Goal: Navigation & Orientation: Find specific page/section

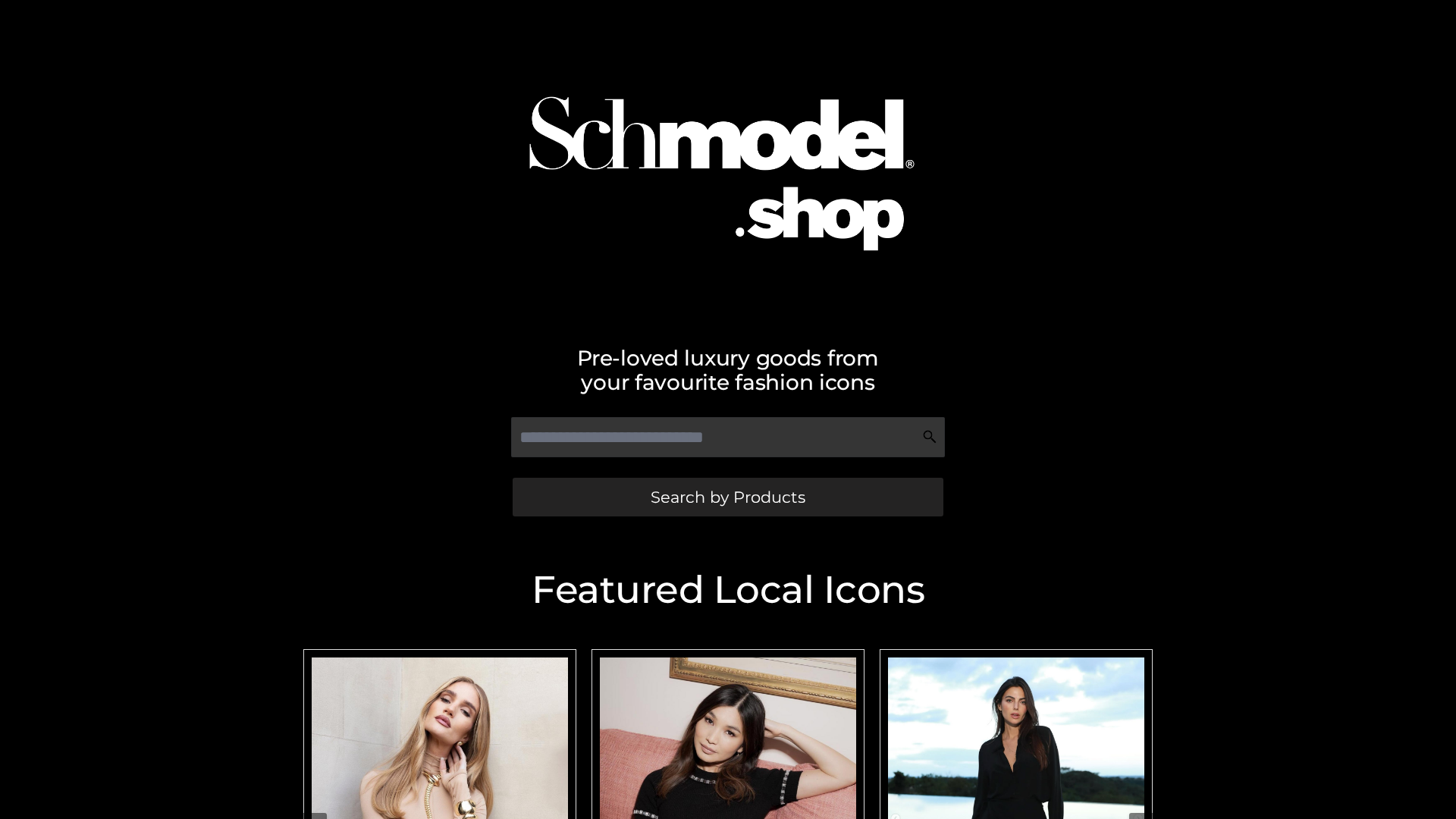
click at [728, 497] on span "Search by Products" at bounding box center [728, 497] width 155 height 16
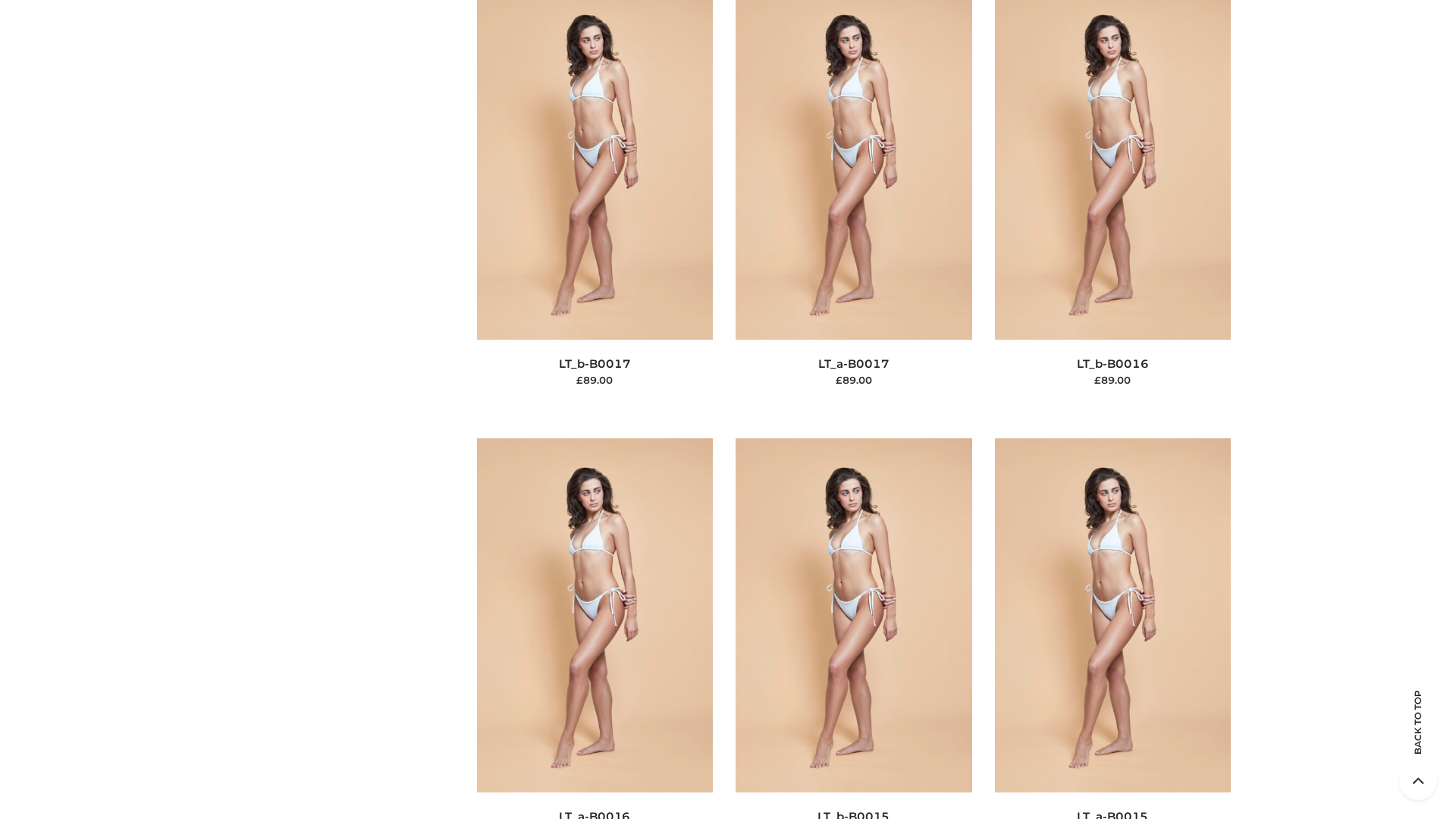
scroll to position [4985, 0]
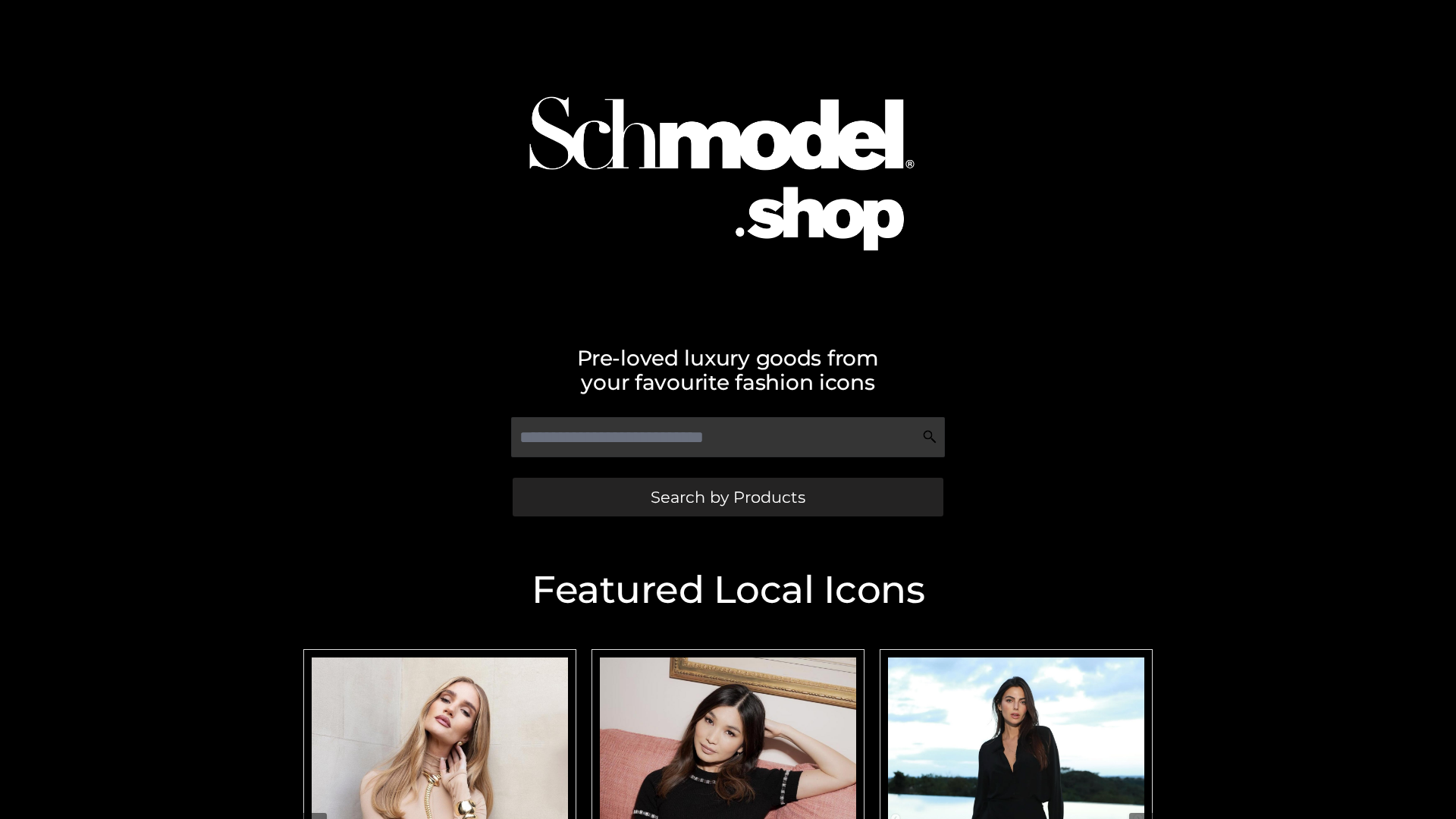
click at [728, 497] on span "Search by Products" at bounding box center [728, 497] width 155 height 16
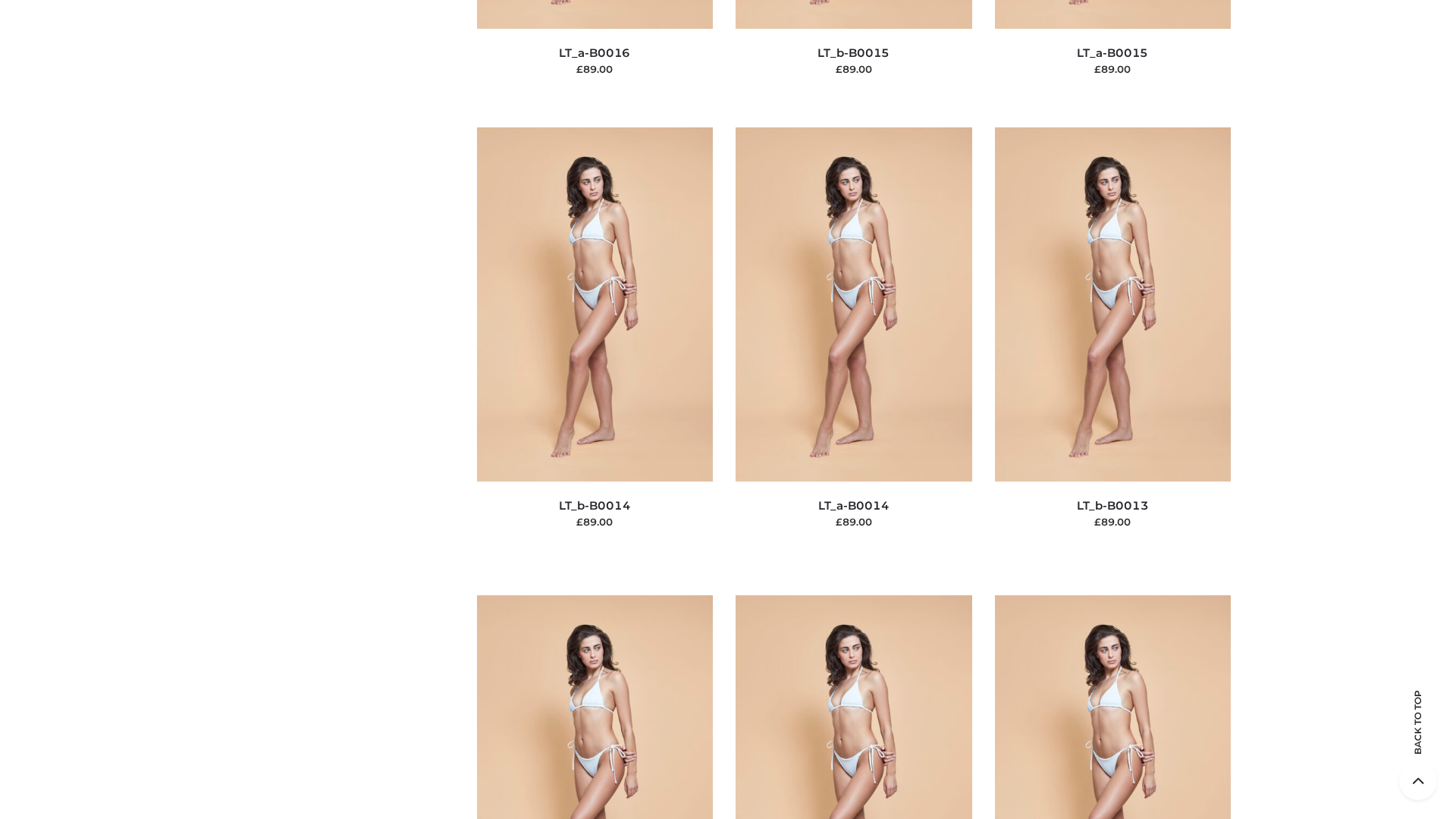
scroll to position [5395, 0]
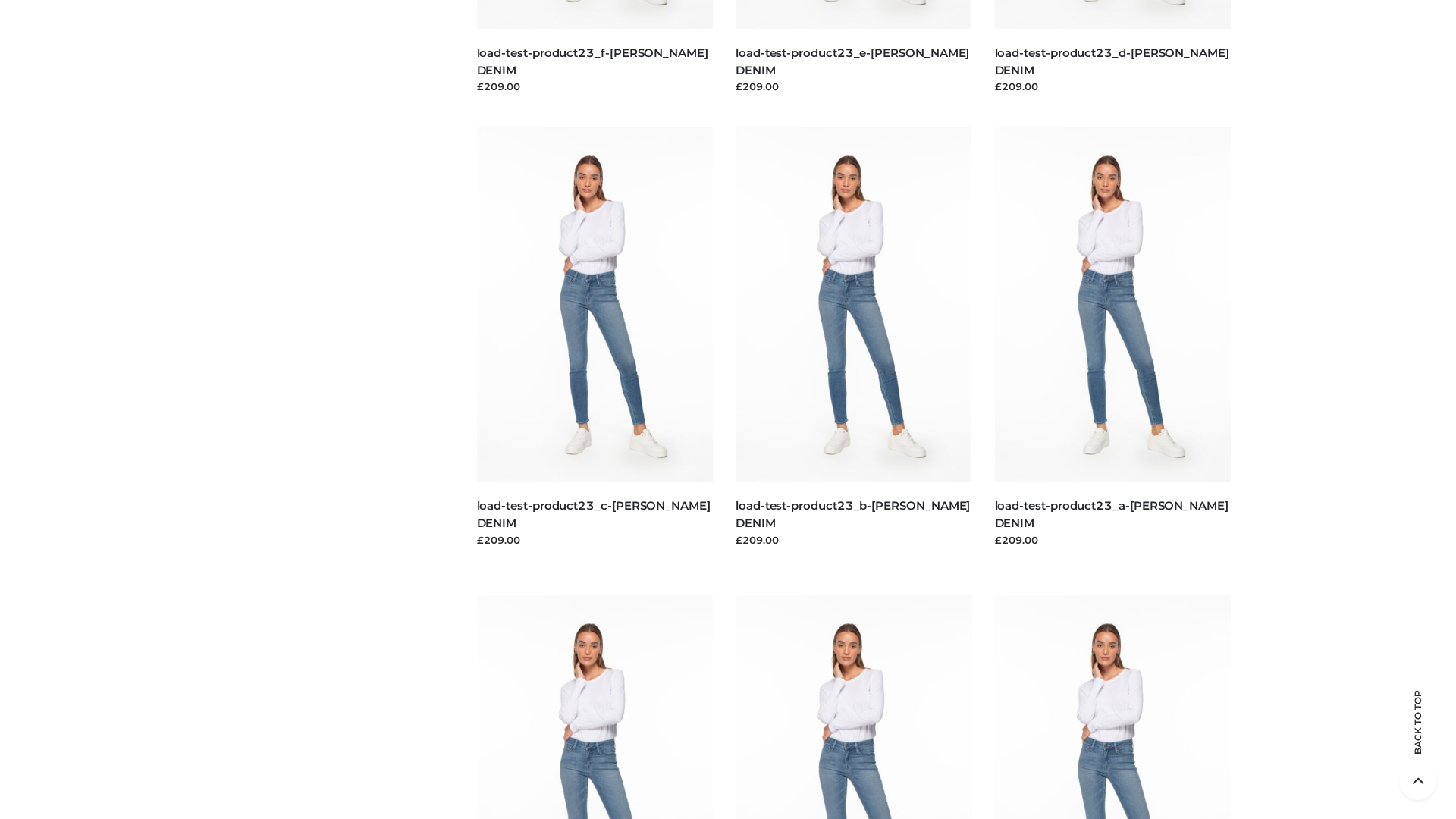
scroll to position [1330, 0]
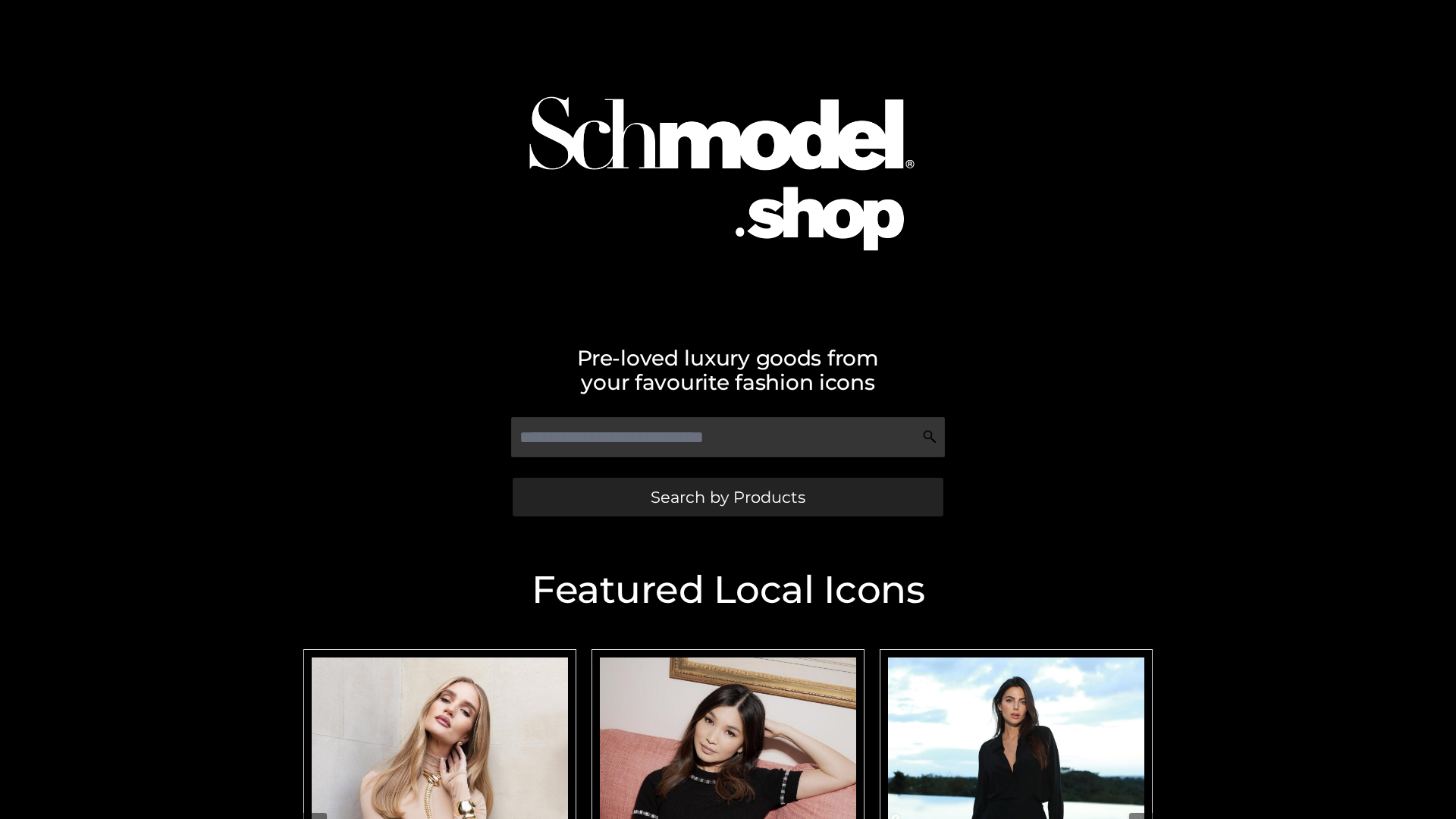
click at [728, 497] on span "Search by Products" at bounding box center [728, 497] width 155 height 16
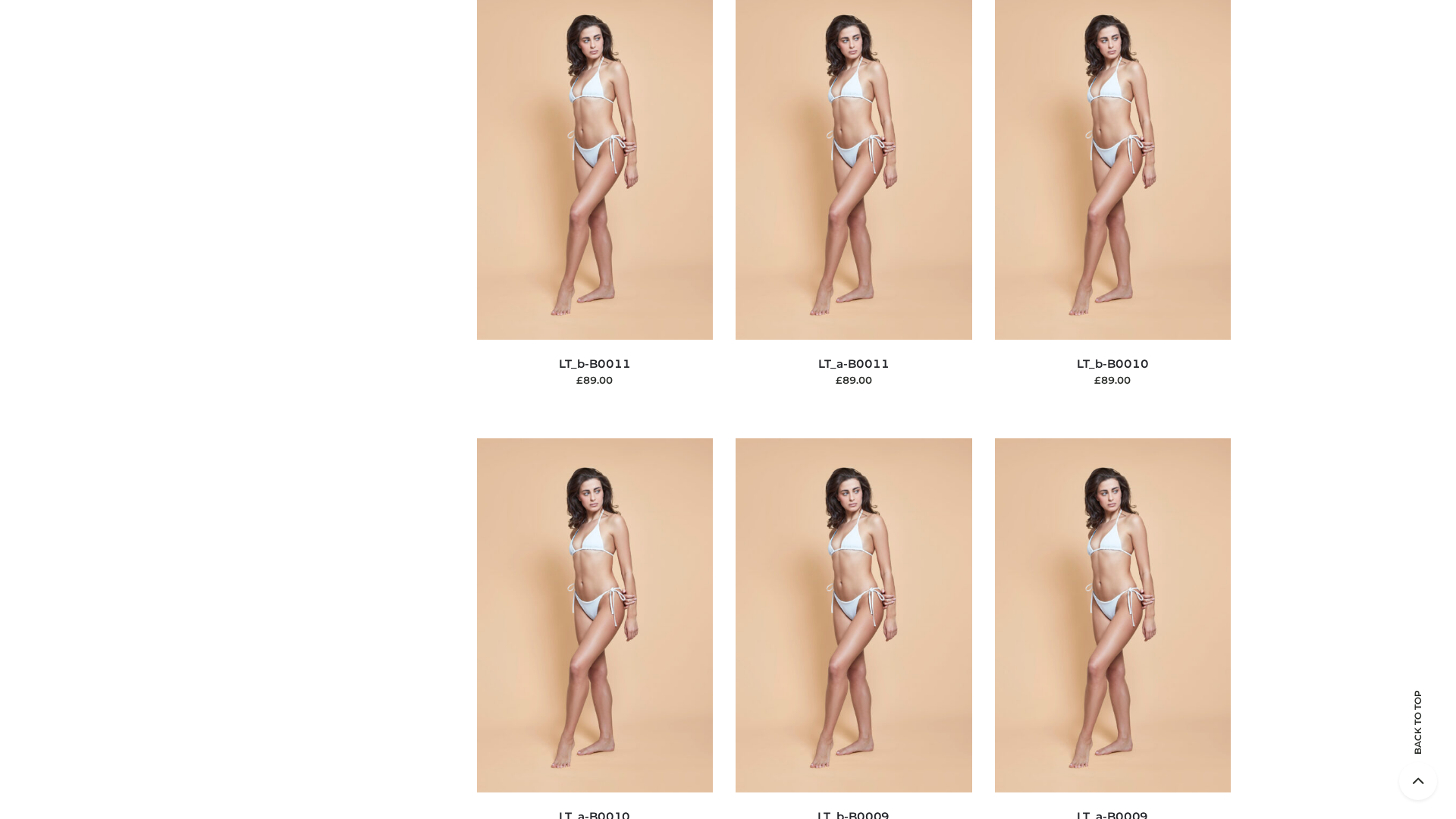
scroll to position [6812, 0]
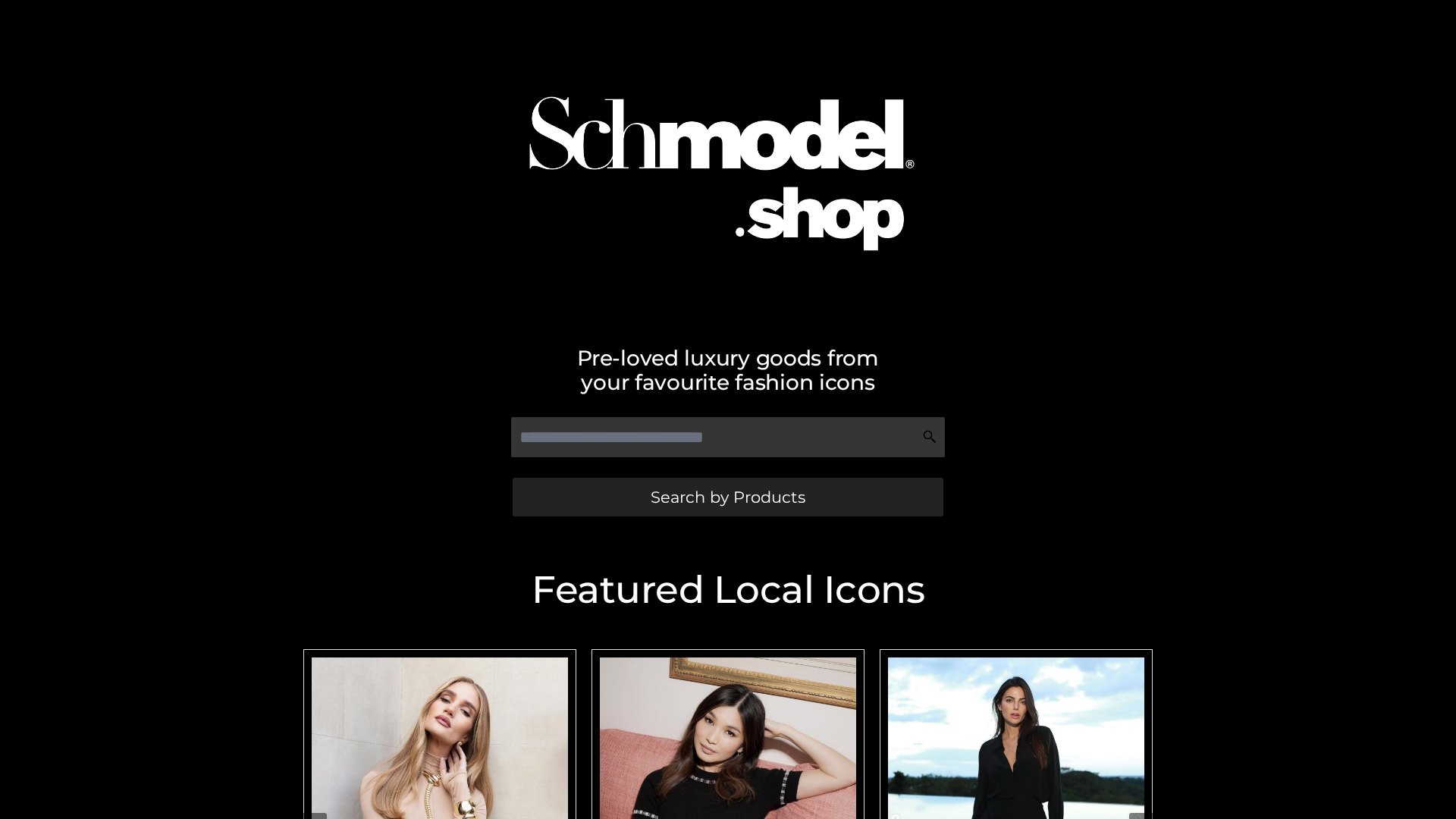
click at [728, 497] on span "Search by Products" at bounding box center [728, 497] width 155 height 16
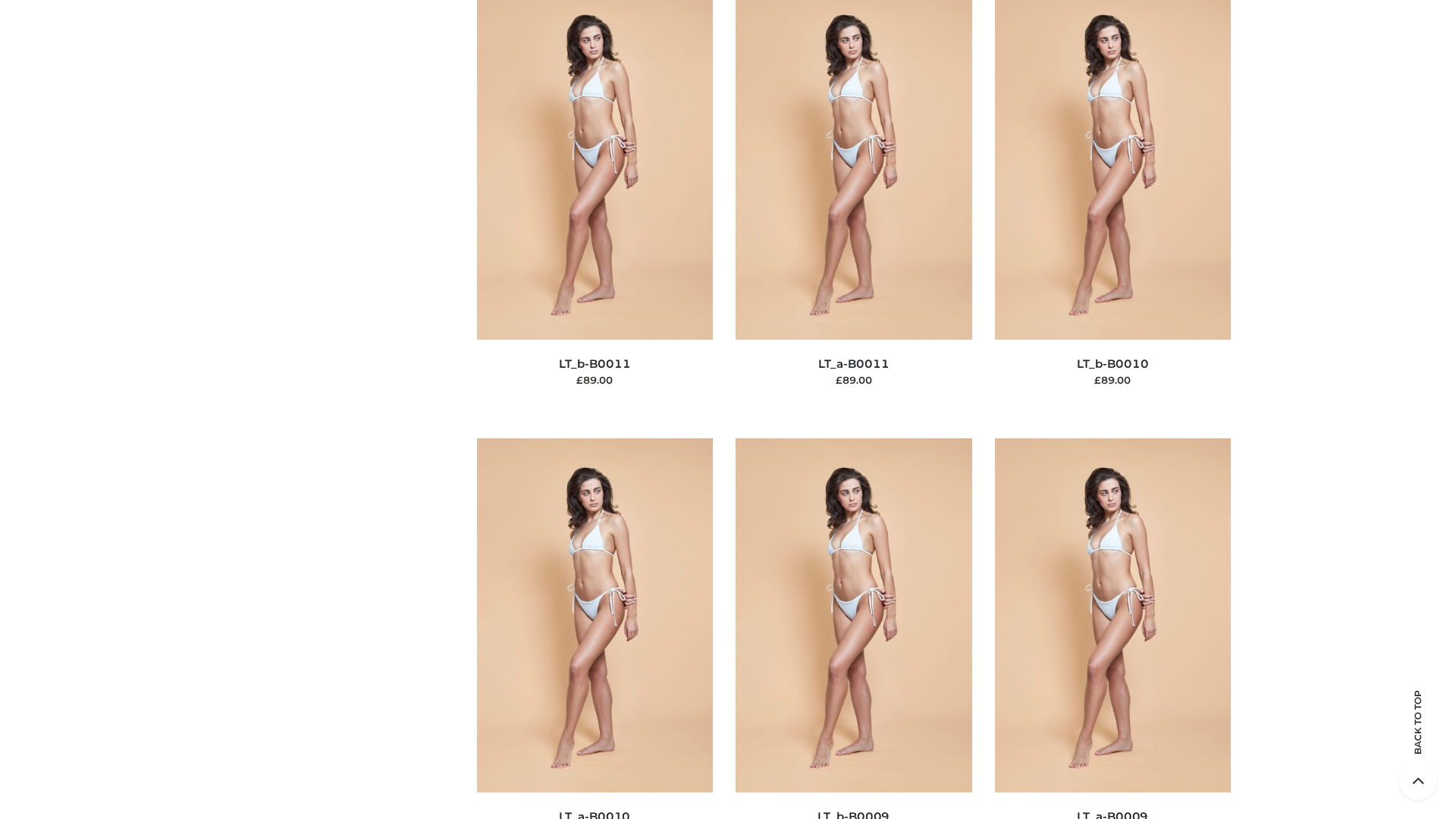
scroll to position [6812, 0]
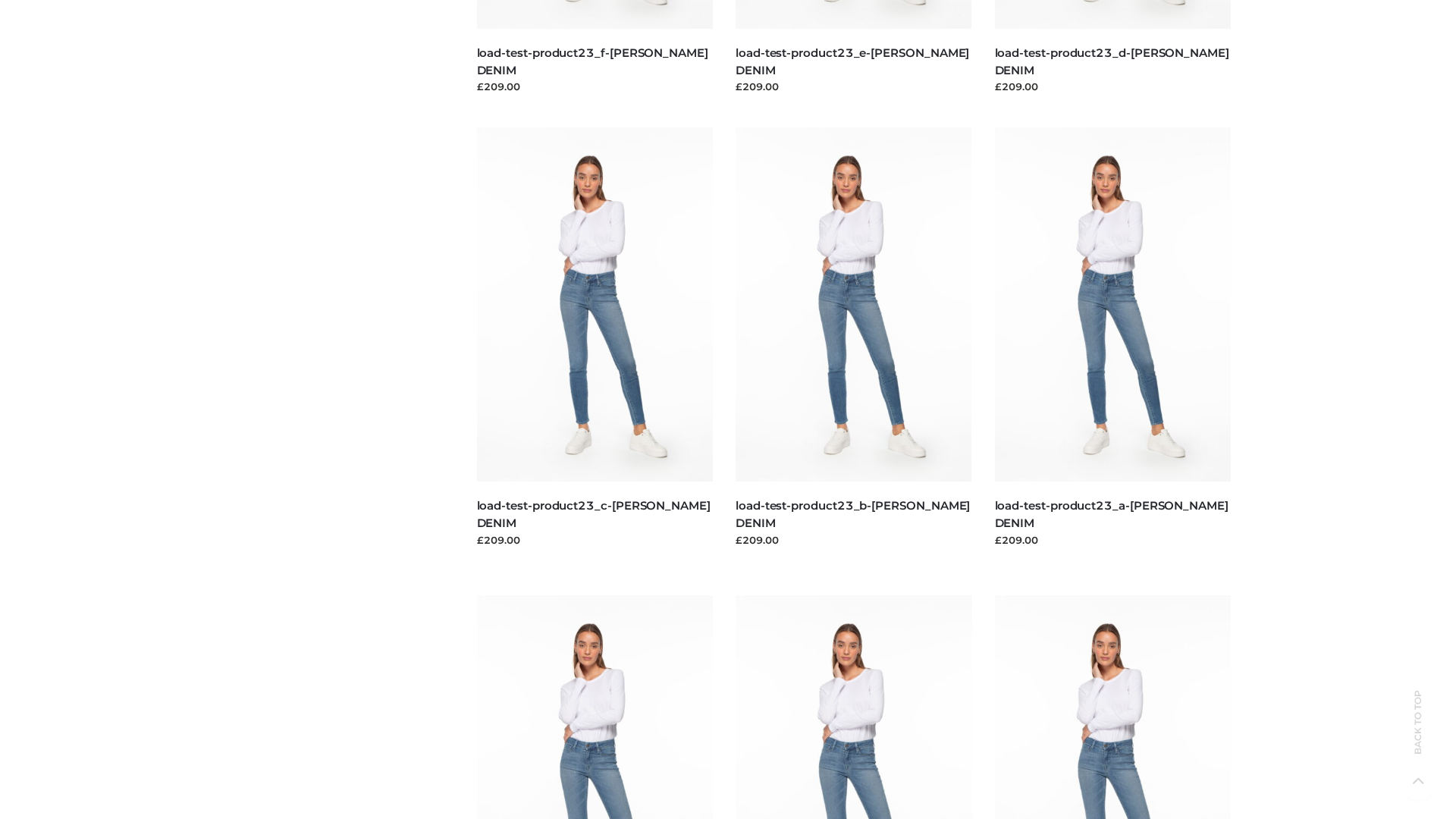
scroll to position [1330, 0]
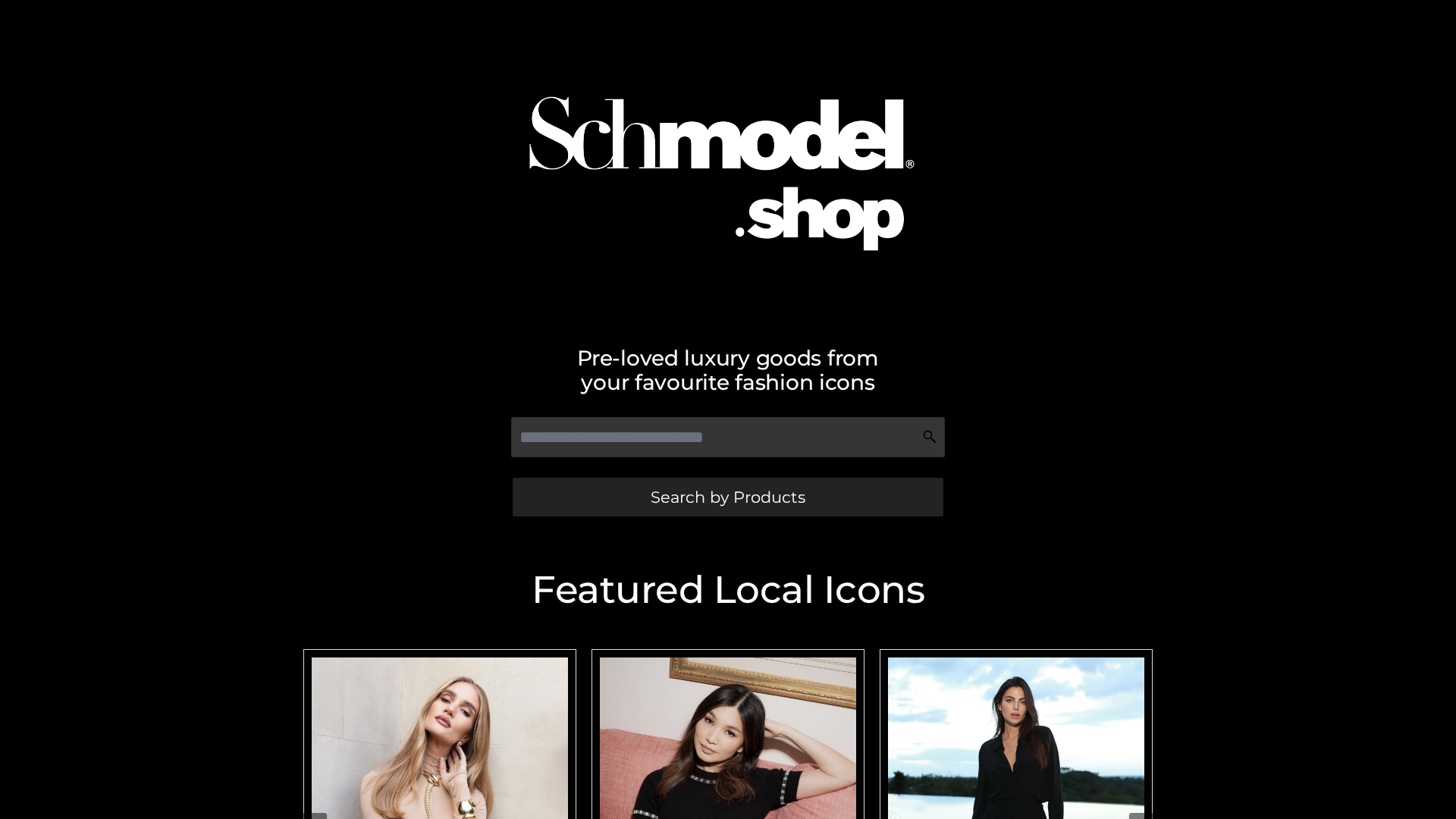
click at [728, 497] on span "Search by Products" at bounding box center [728, 497] width 155 height 16
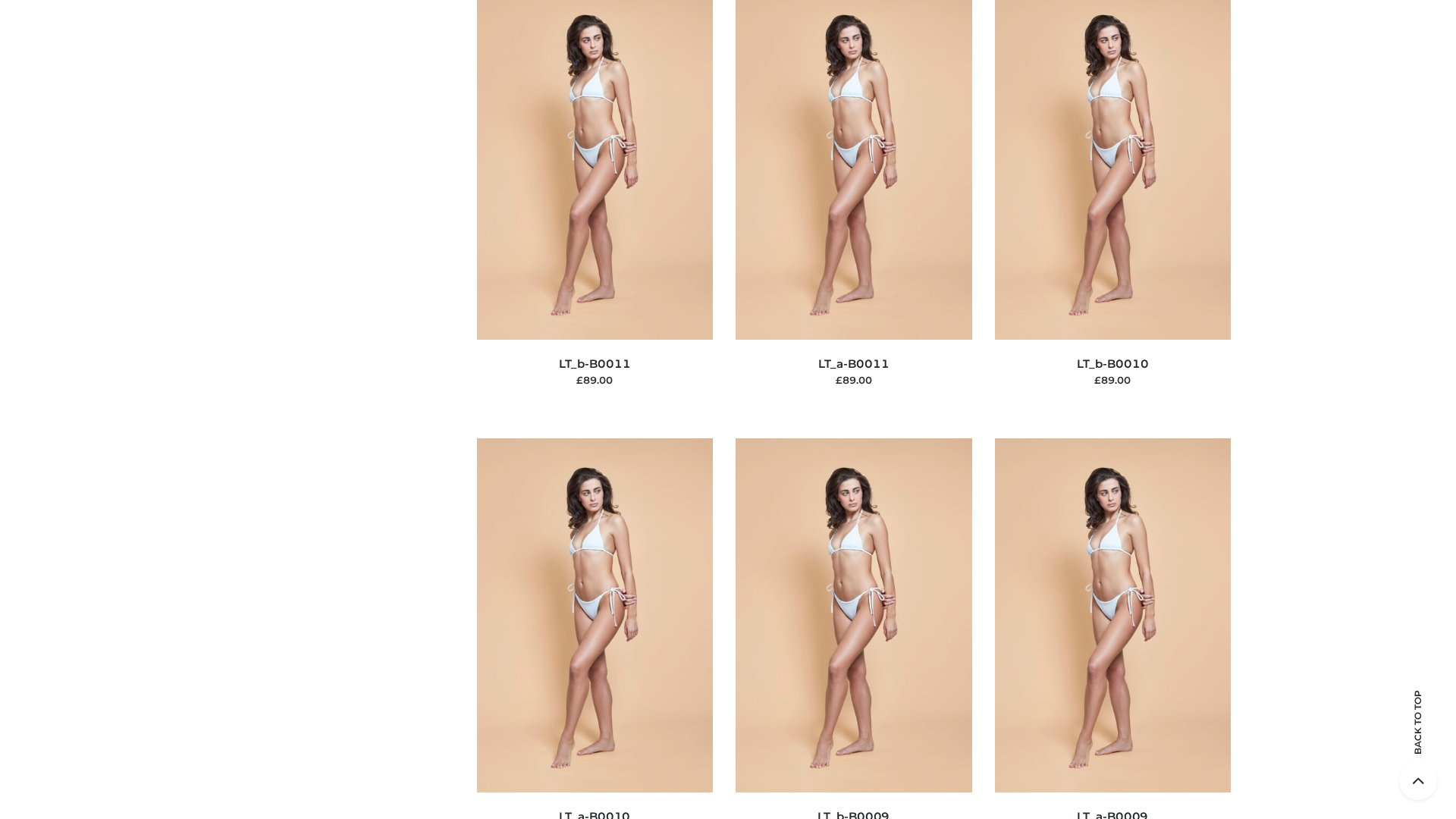
scroll to position [6812, 0]
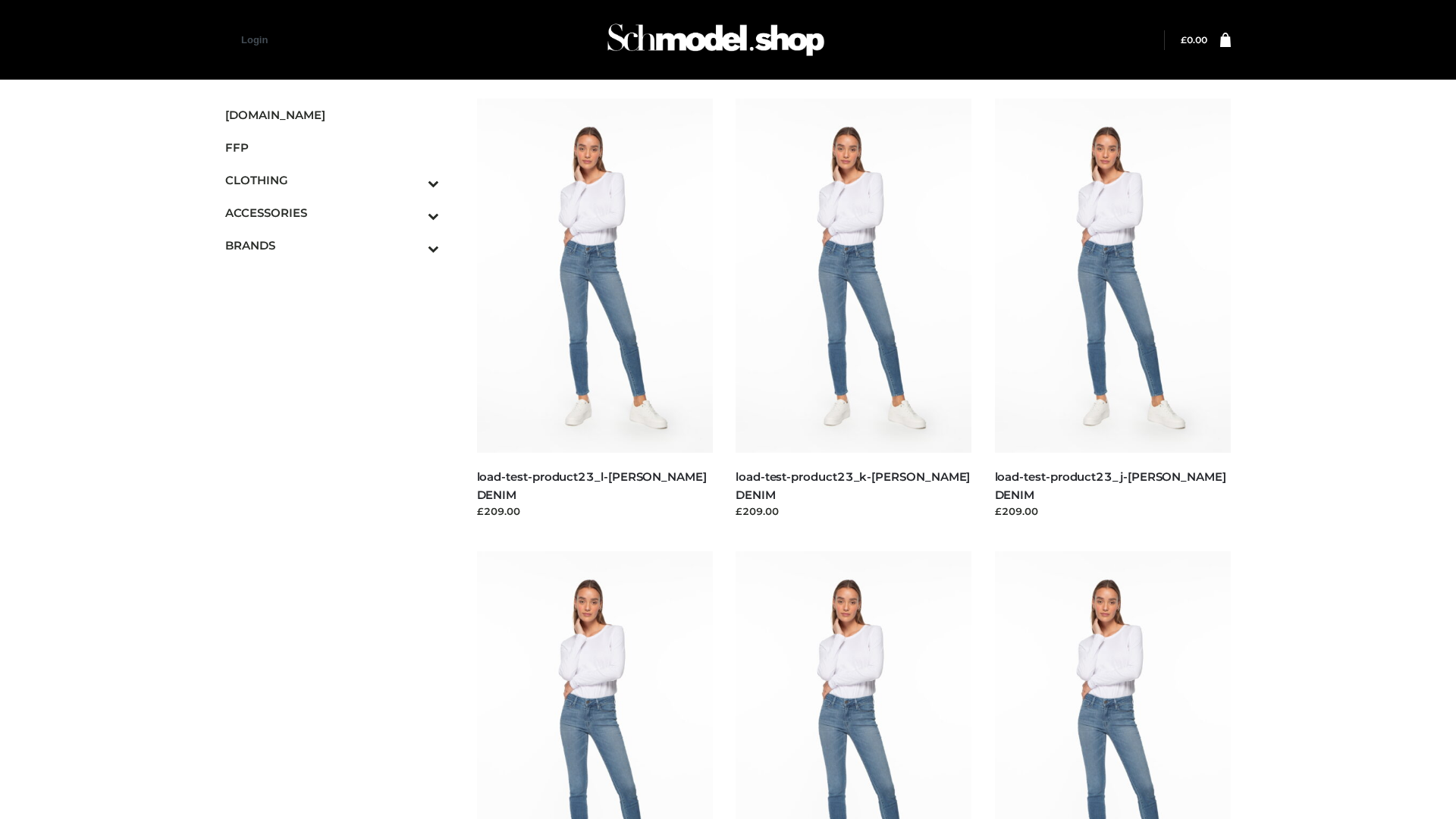
scroll to position [1330, 0]
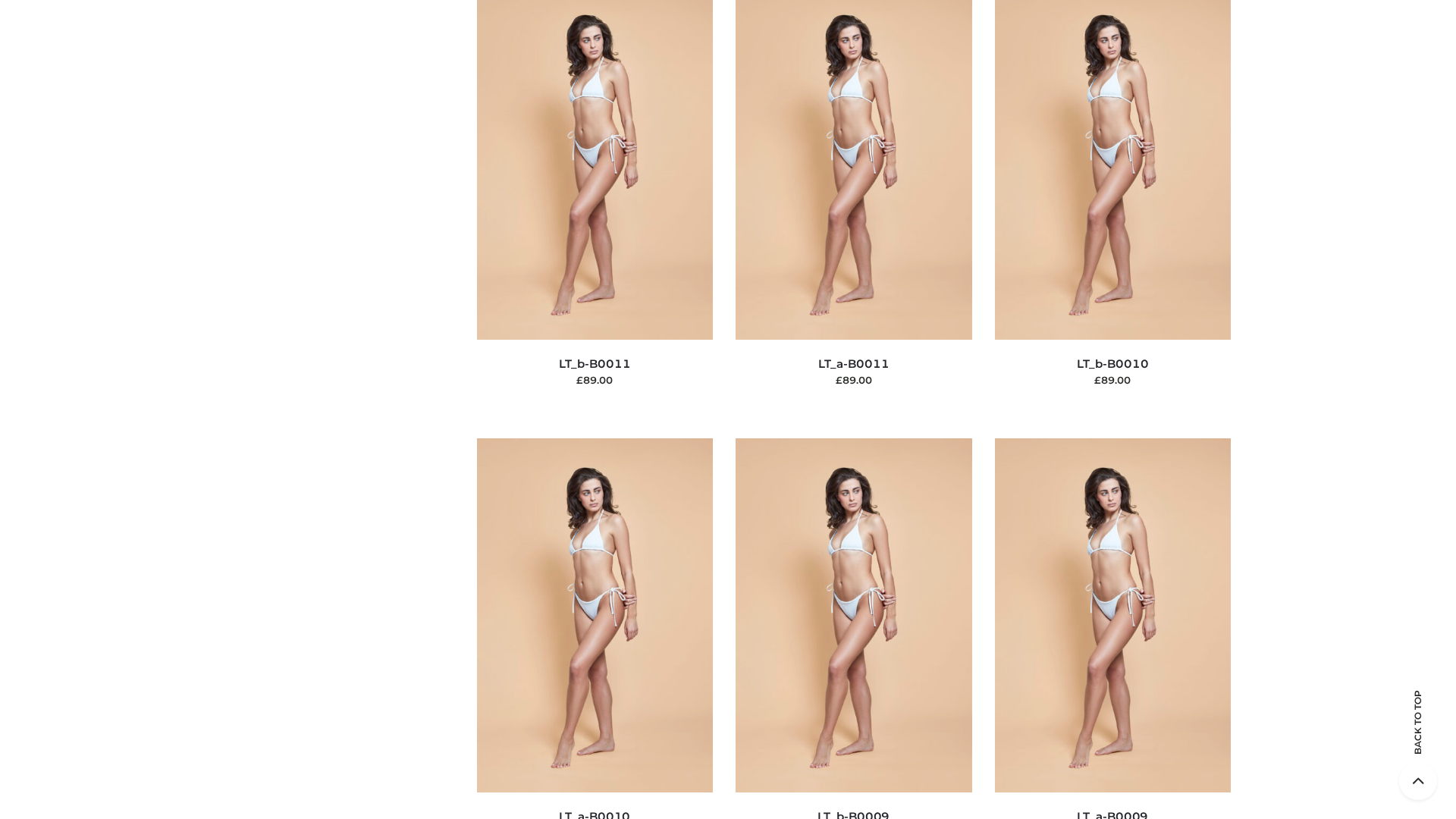
scroll to position [6812, 0]
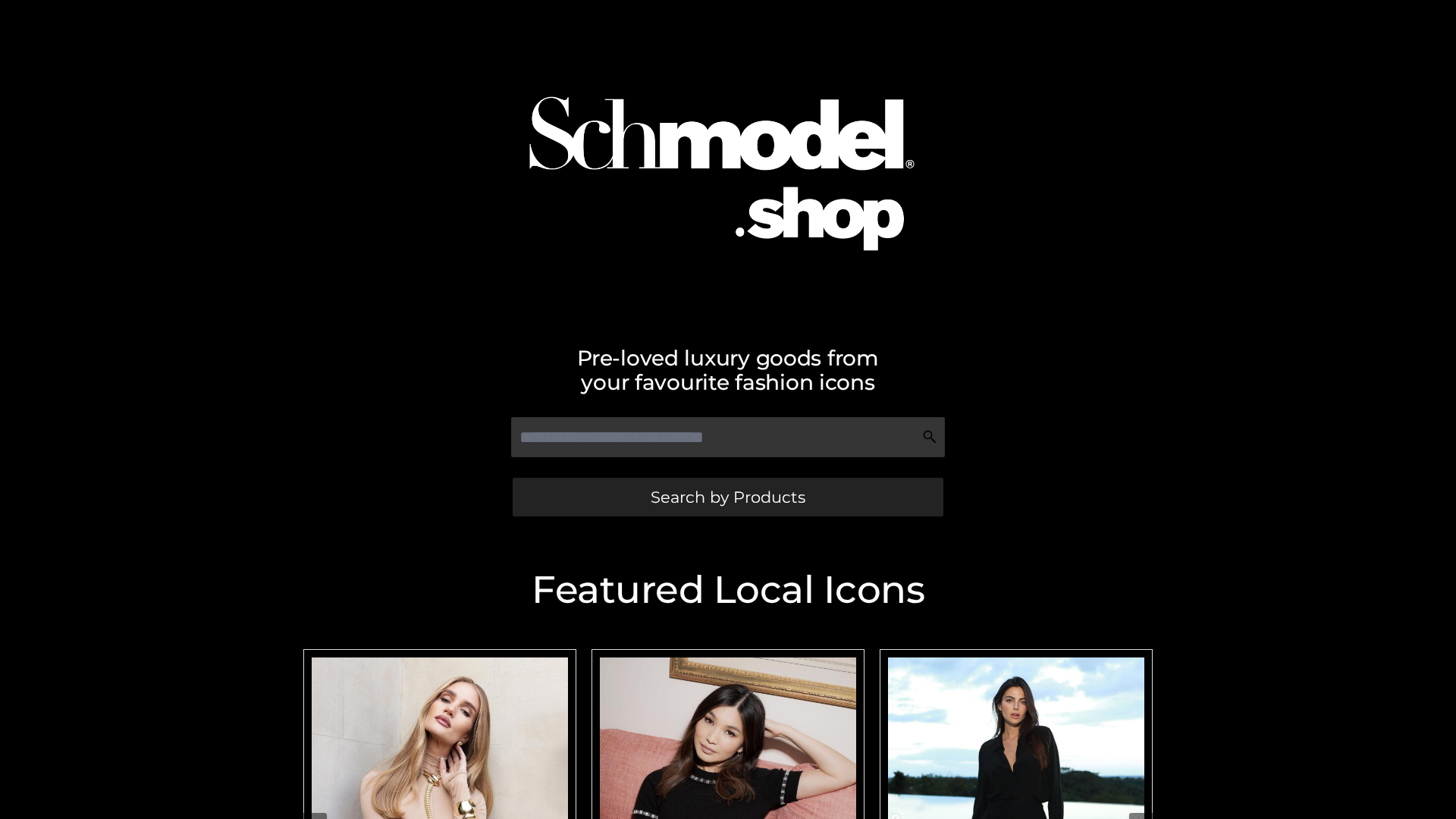
click at [728, 497] on span "Search by Products" at bounding box center [728, 497] width 155 height 16
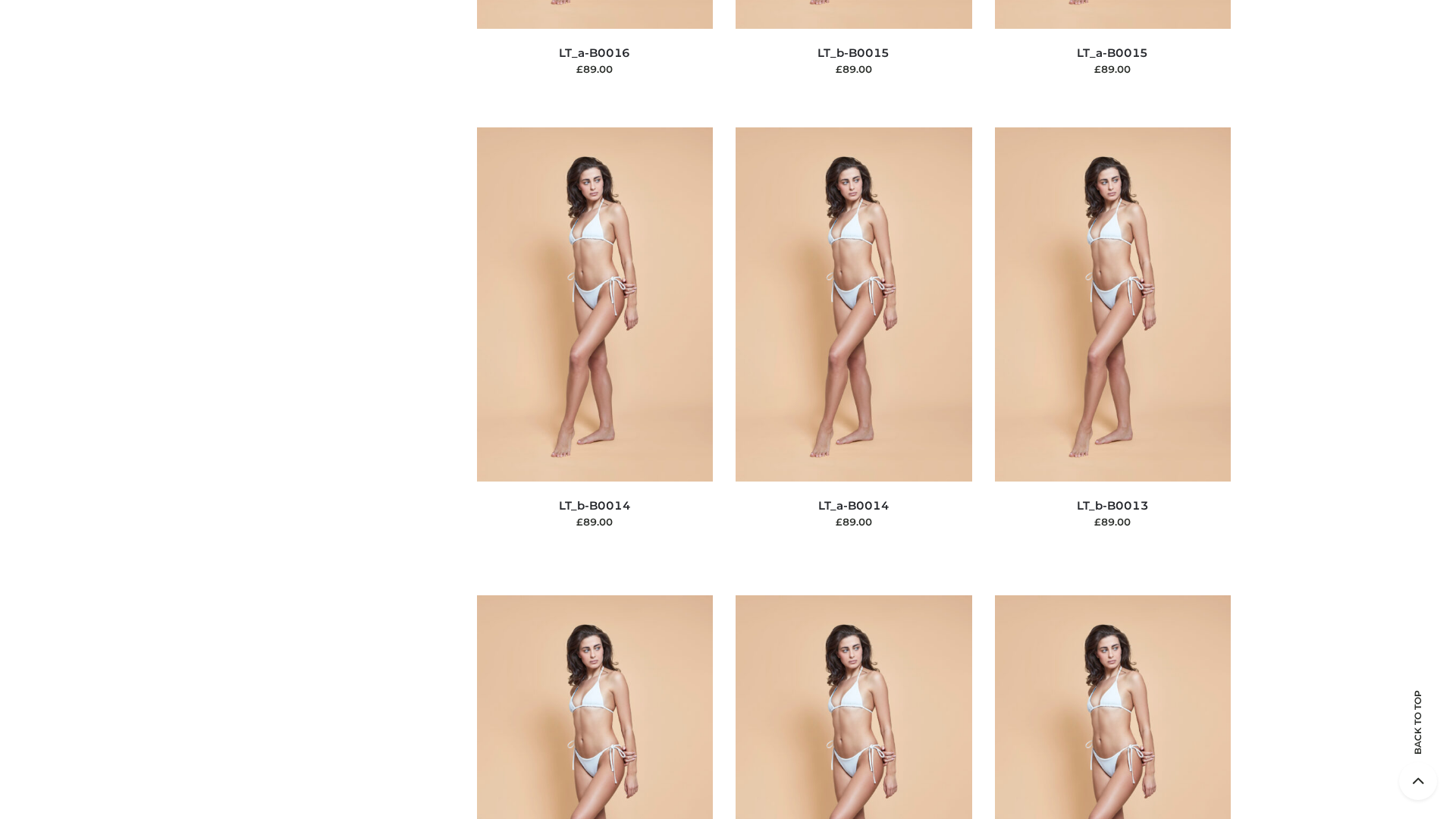
scroll to position [5395, 0]
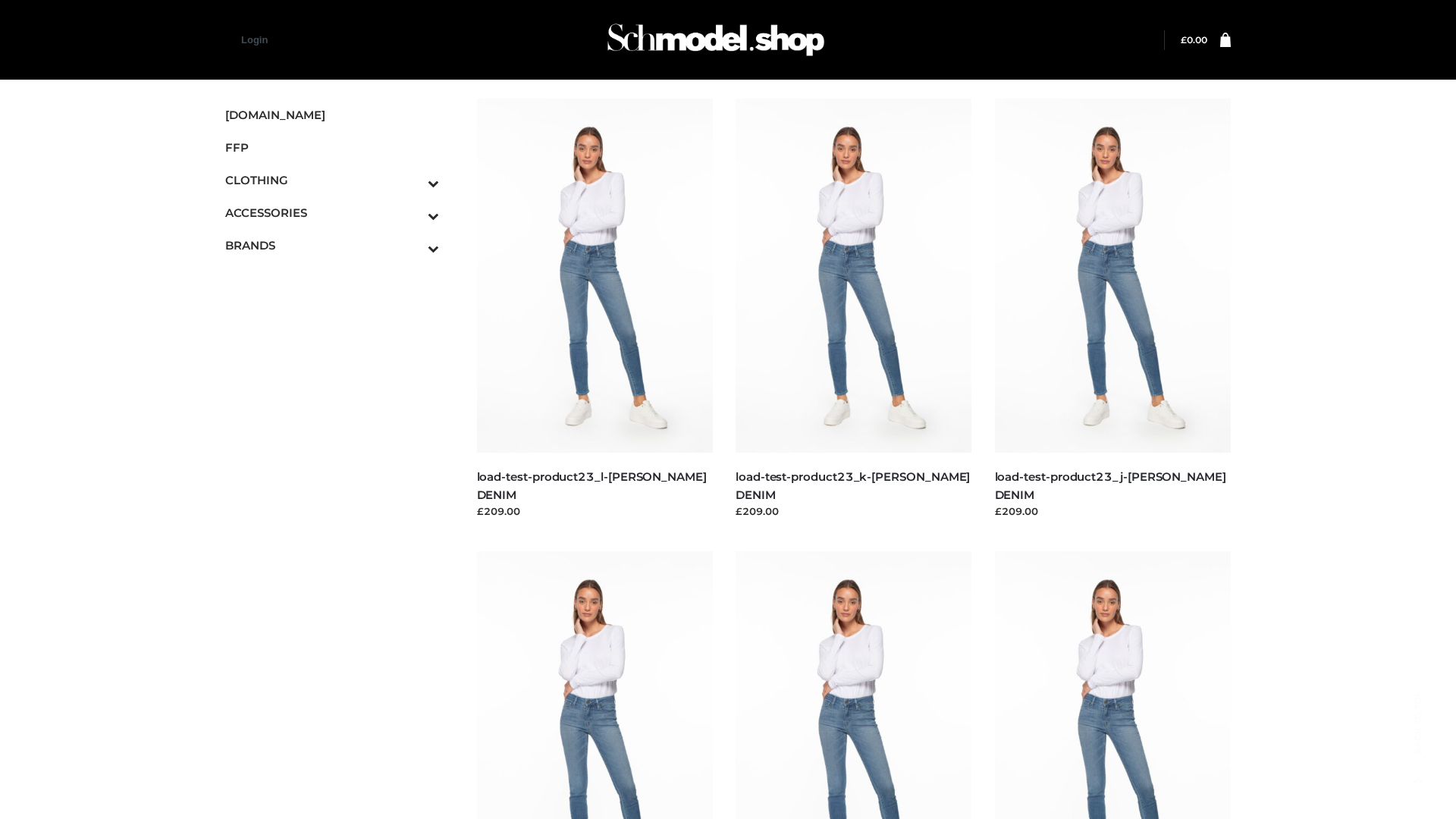
scroll to position [1330, 0]
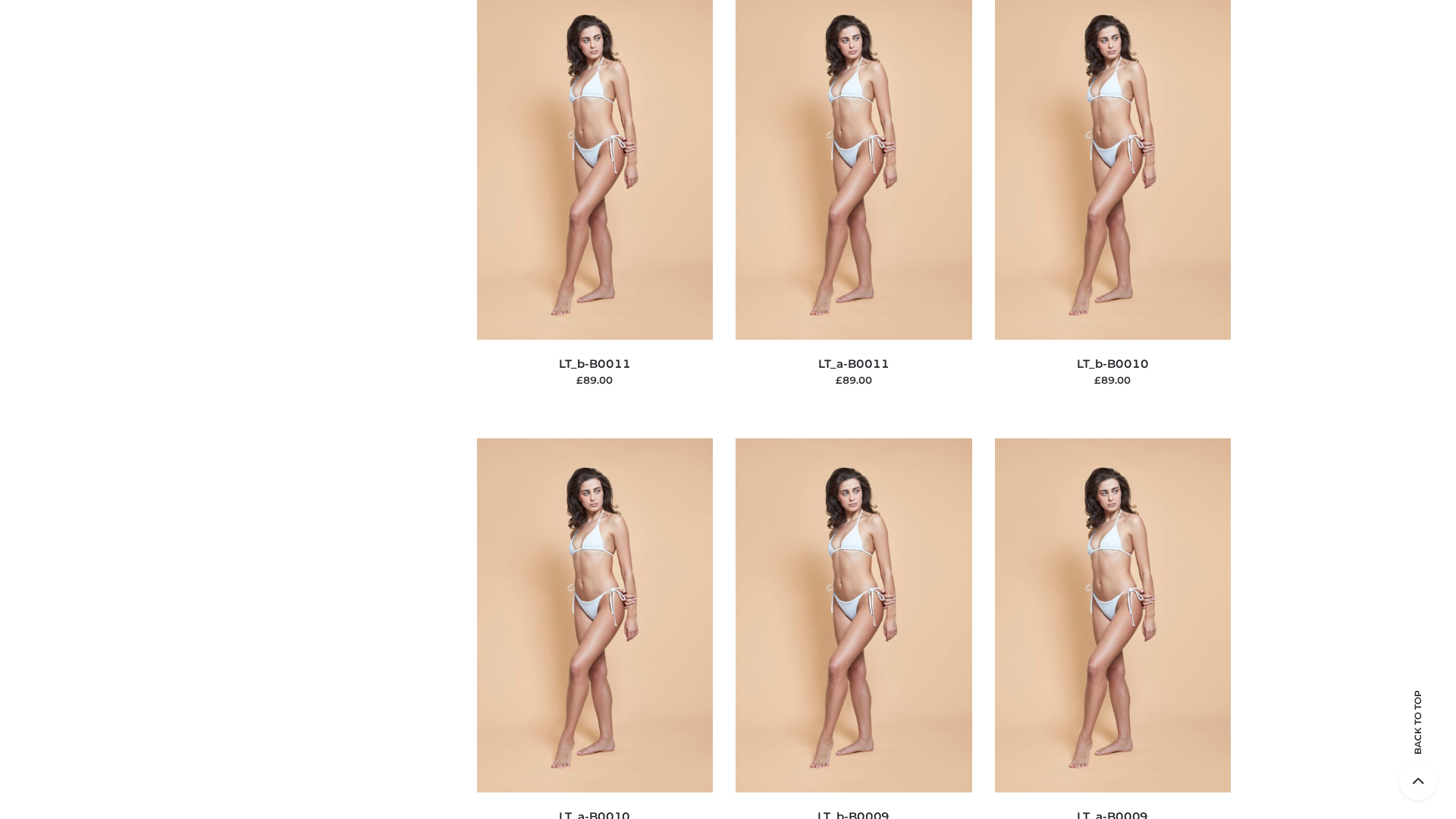
scroll to position [6812, 0]
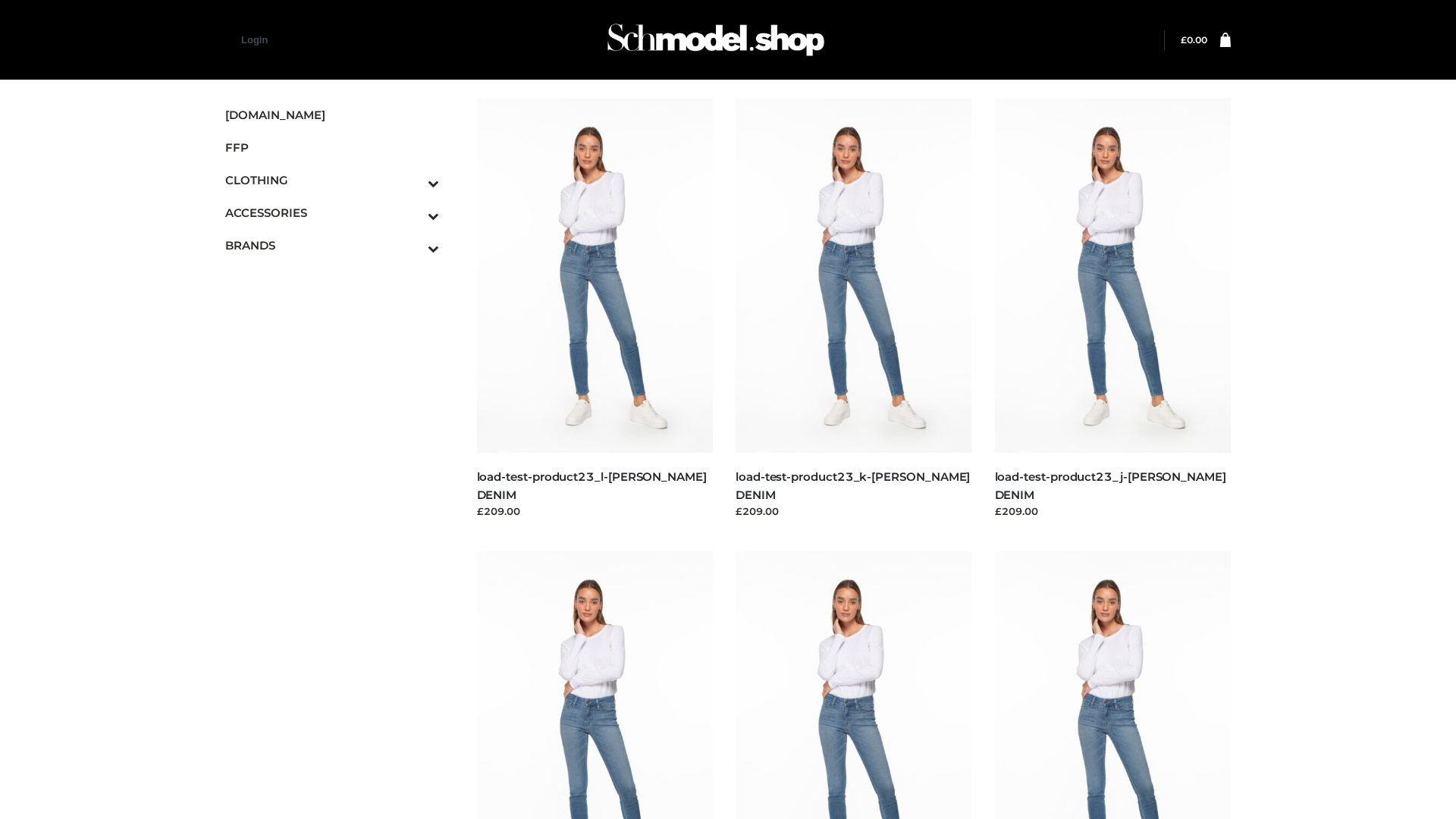
scroll to position [1330, 0]
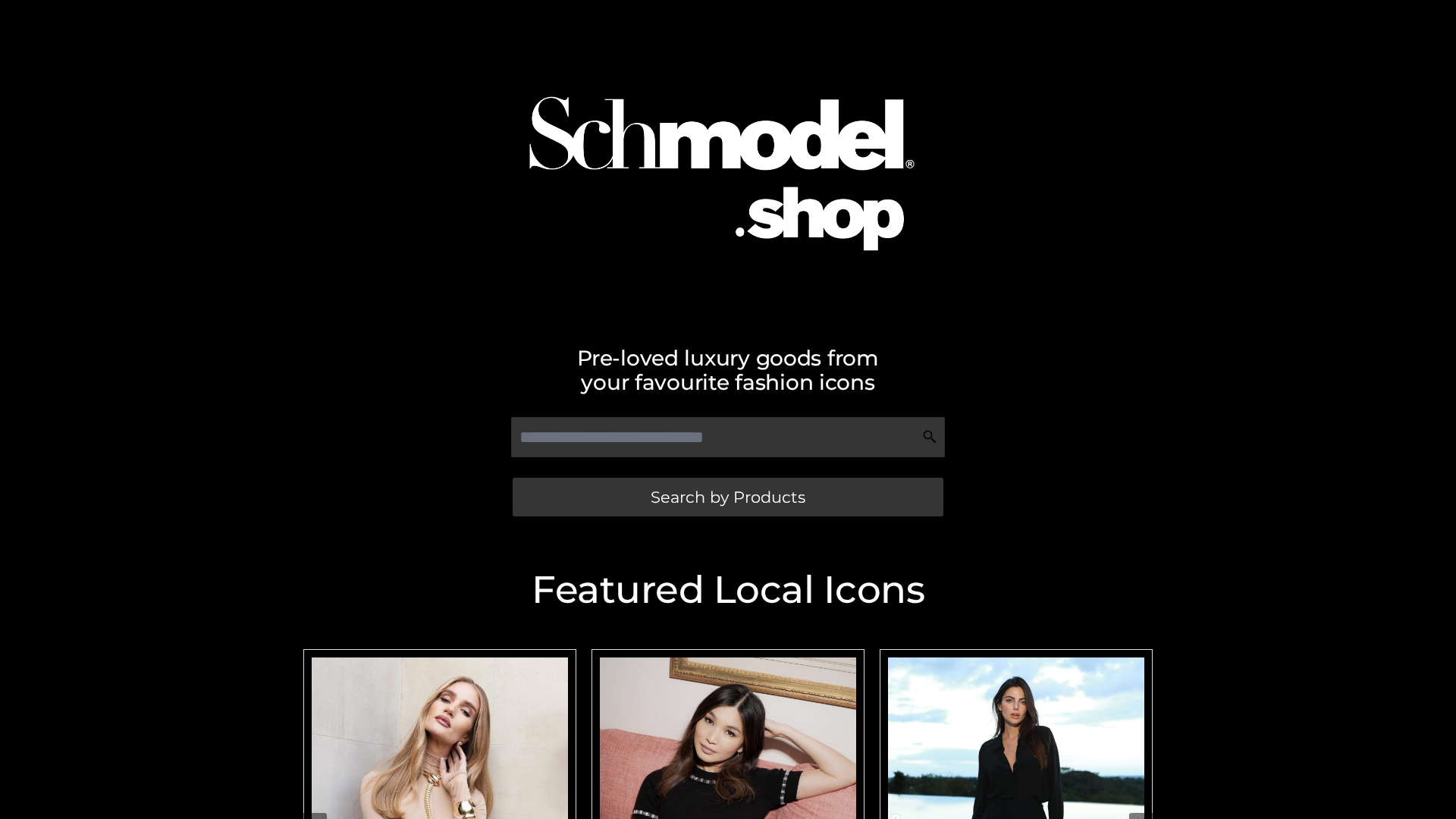
click at [728, 497] on span "Search by Products" at bounding box center [728, 497] width 155 height 16
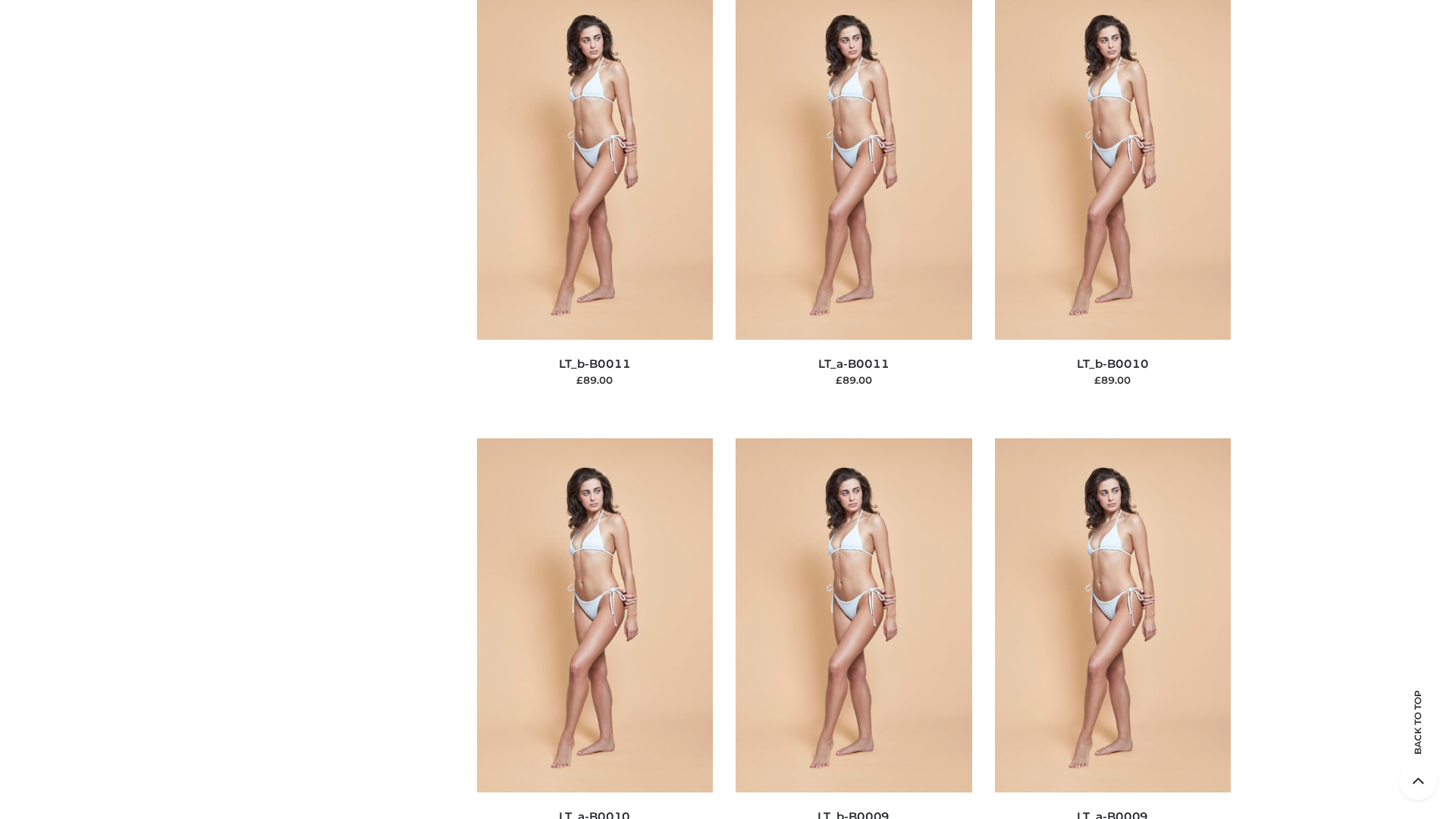
scroll to position [6812, 0]
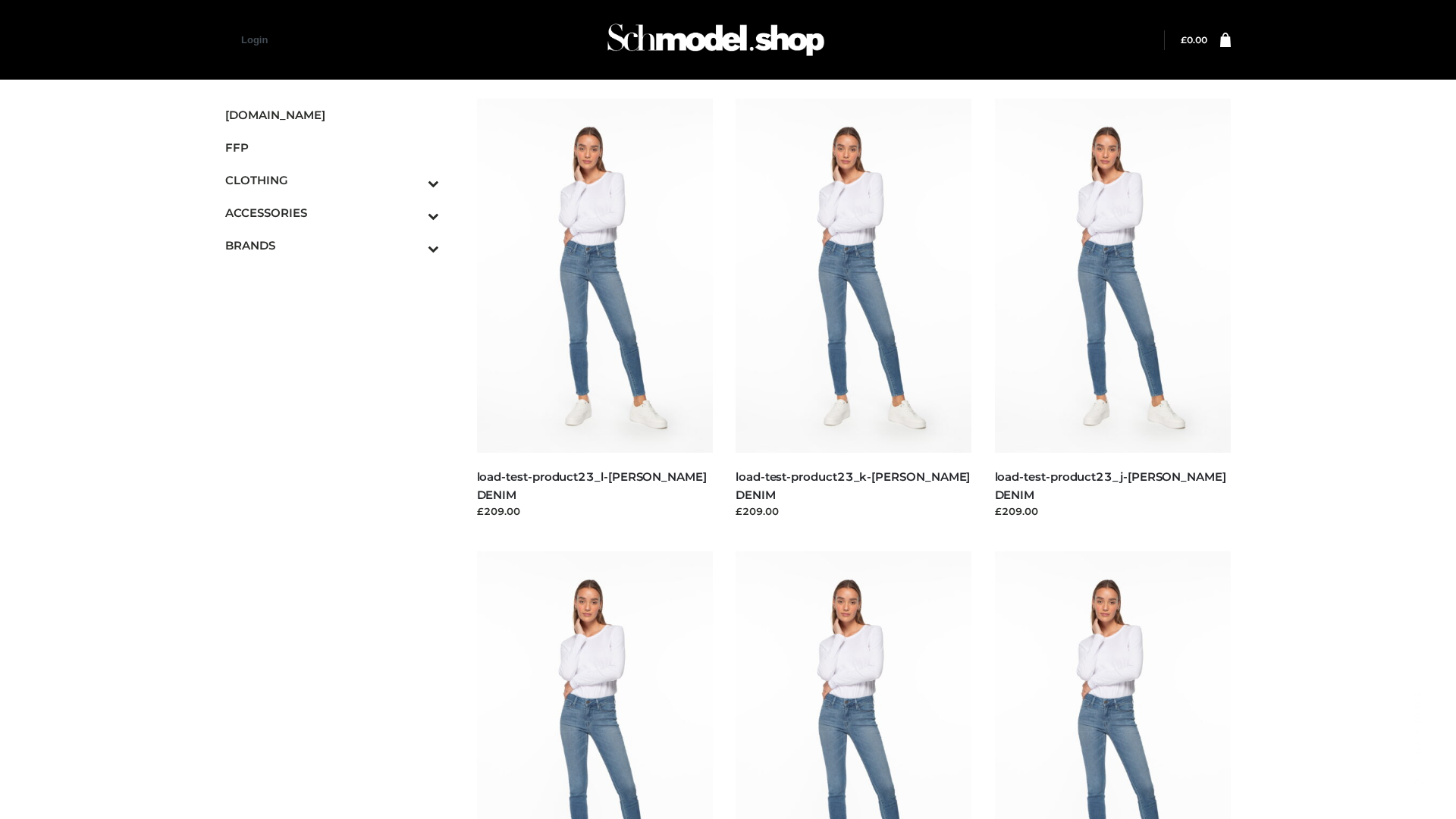
scroll to position [1330, 0]
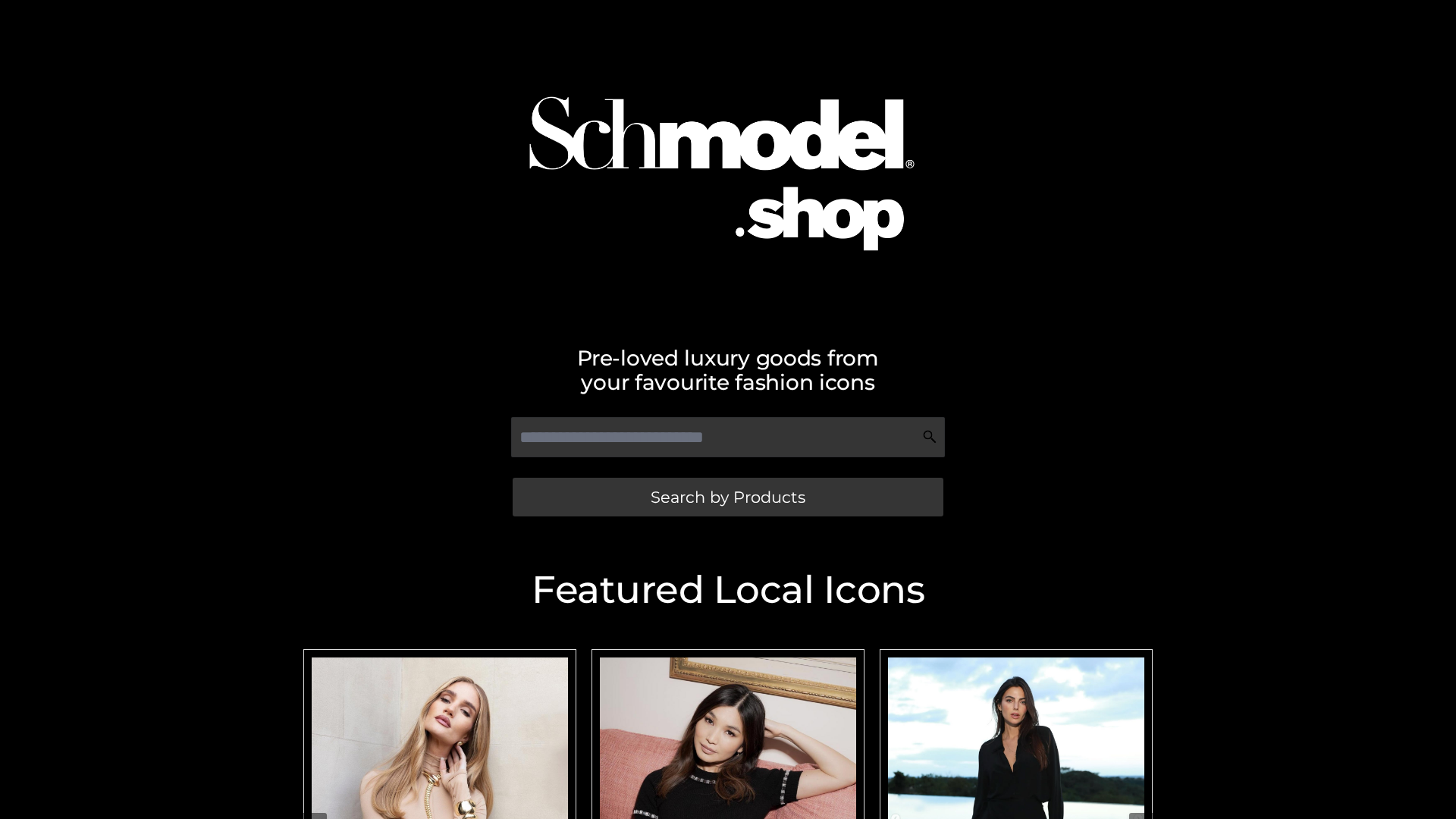
click at [728, 497] on span "Search by Products" at bounding box center [728, 497] width 155 height 16
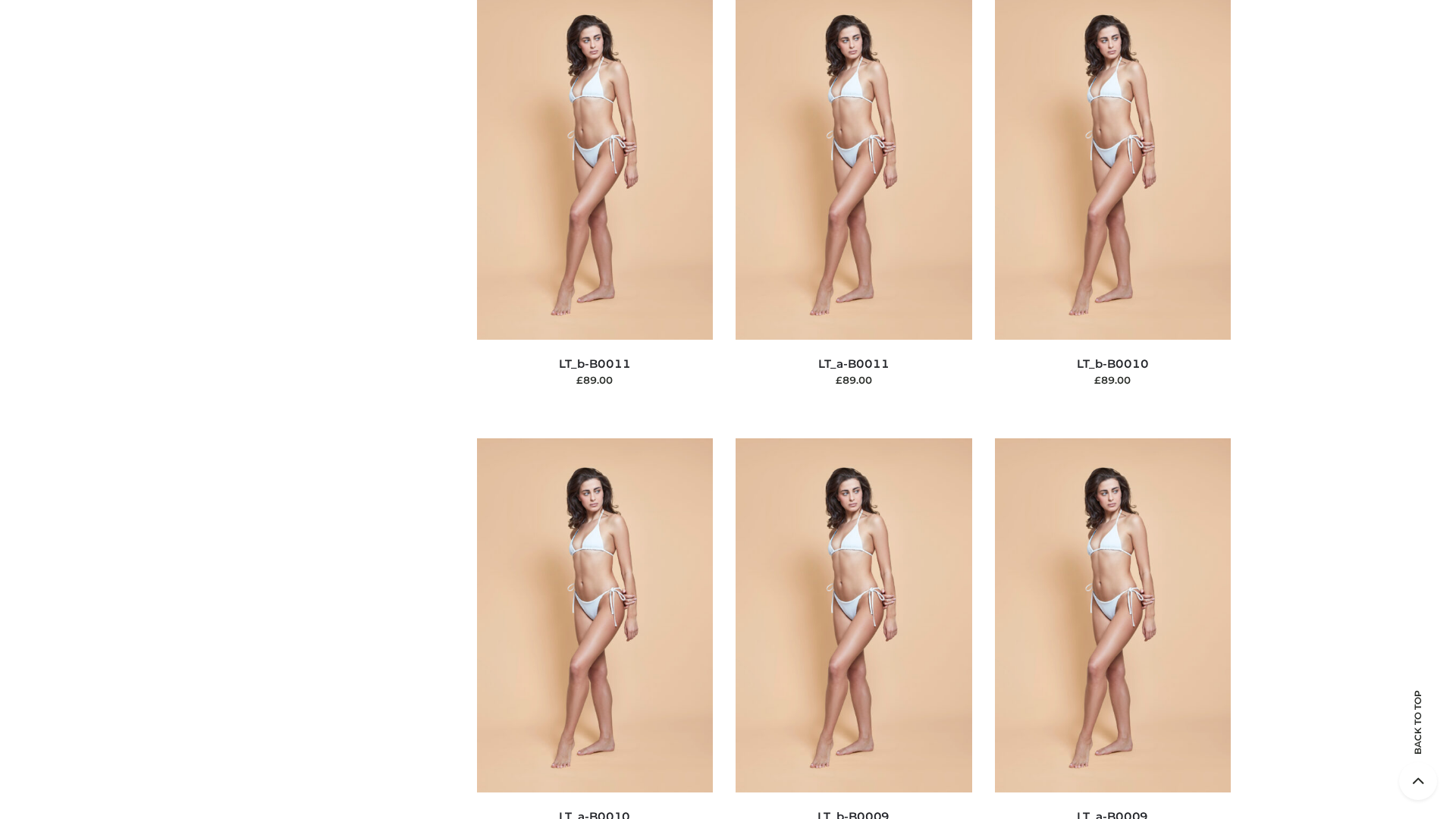
scroll to position [6812, 0]
